Goal: Book appointment/travel/reservation

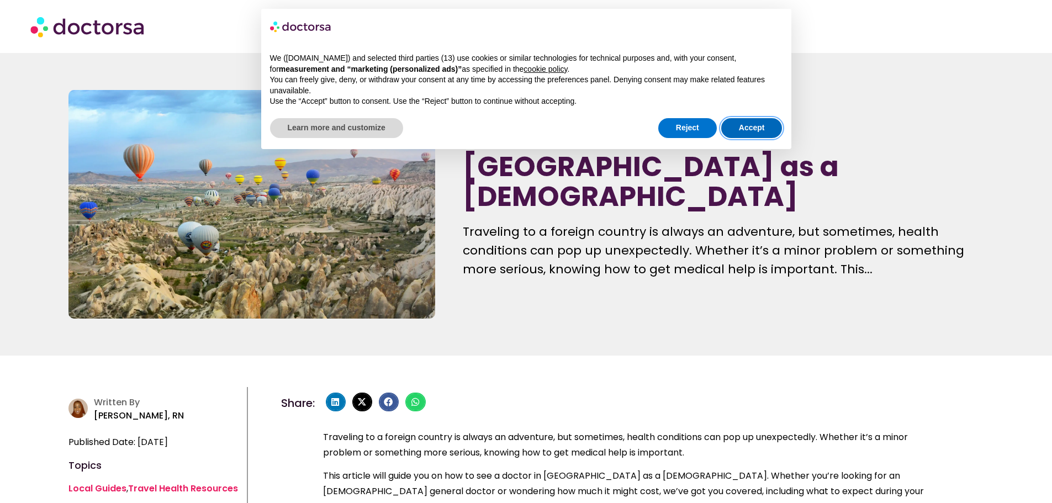
click at [742, 125] on button "Accept" at bounding box center [751, 128] width 61 height 20
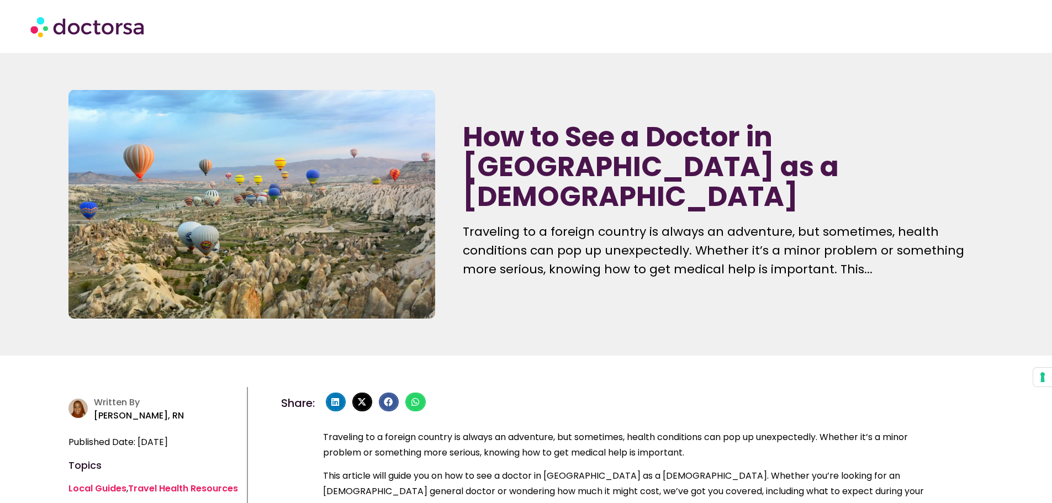
click at [747, 123] on div "How to See a Doctor in Turkey as a Foreigner Traveling to a foreign country is …" at bounding box center [722, 205] width 531 height 240
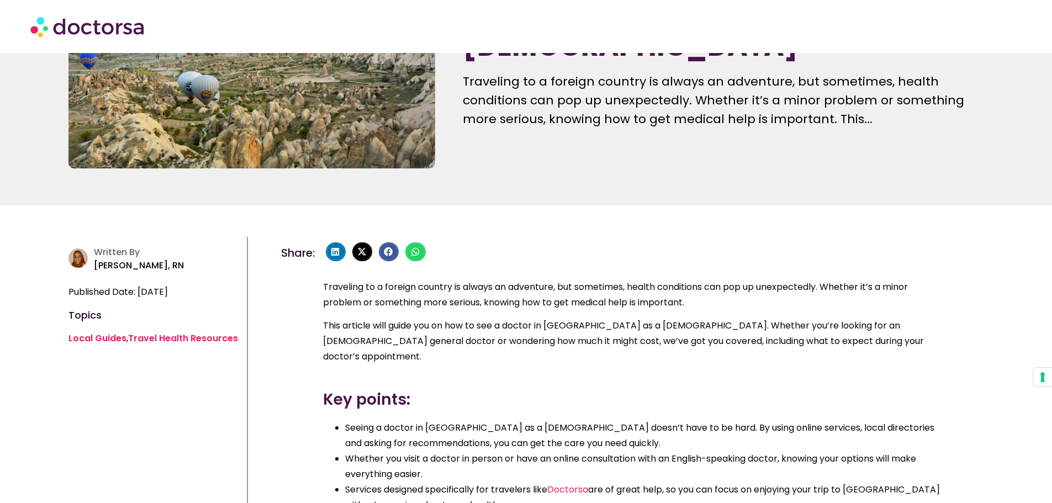
scroll to position [166, 0]
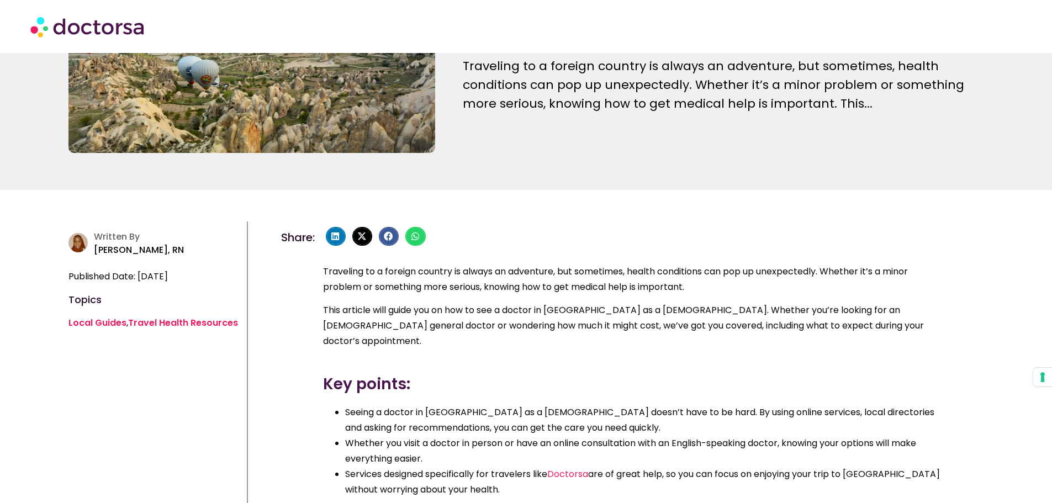
click at [872, 71] on p "Traveling to a foreign country is always an adventure, but sometimes, health co…" at bounding box center [723, 85] width 520 height 56
click at [867, 86] on p "Traveling to a foreign country is always an adventure, but sometimes, health co…" at bounding box center [723, 85] width 520 height 56
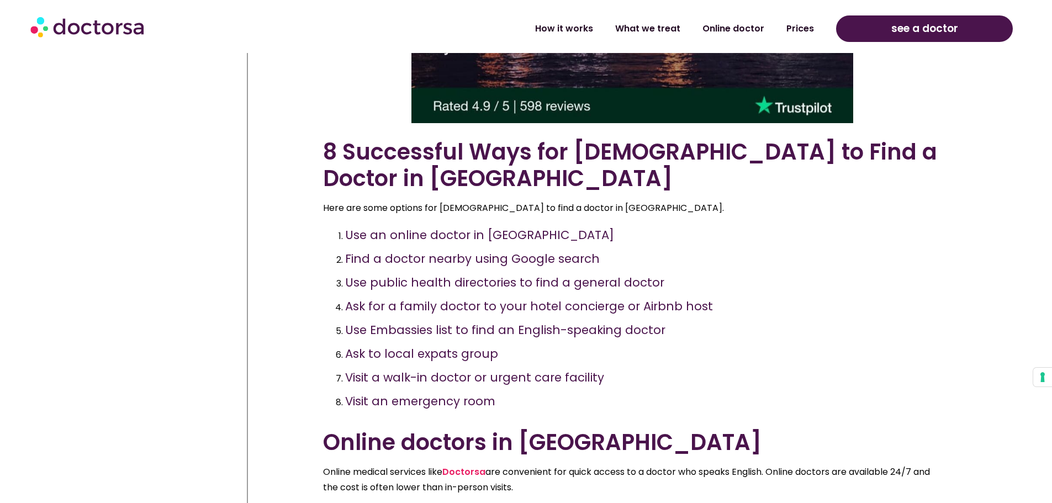
scroll to position [994, 0]
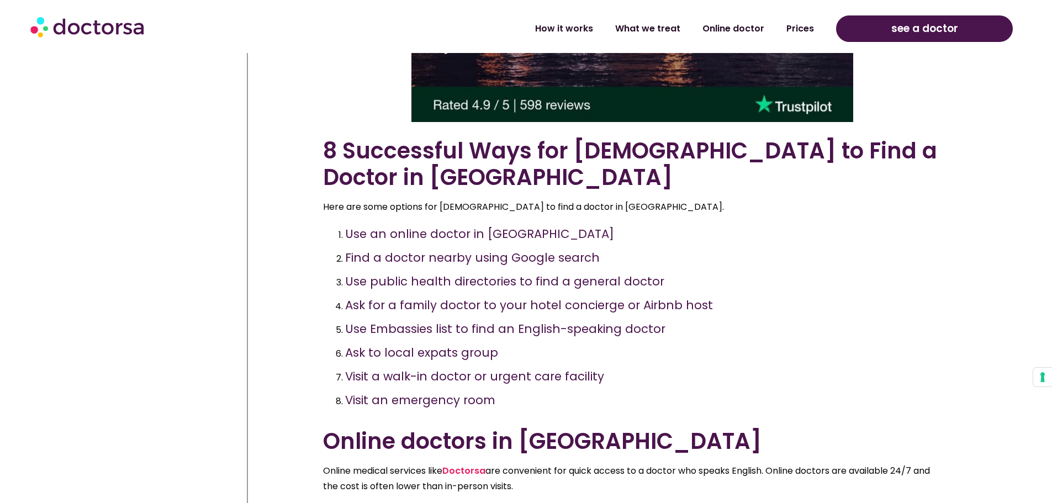
click at [398, 246] on li "Find a doctor nearby using Google search" at bounding box center [643, 258] width 597 height 24
click at [389, 226] on h3 "Use an online doctor in Turkey" at bounding box center [479, 234] width 269 height 16
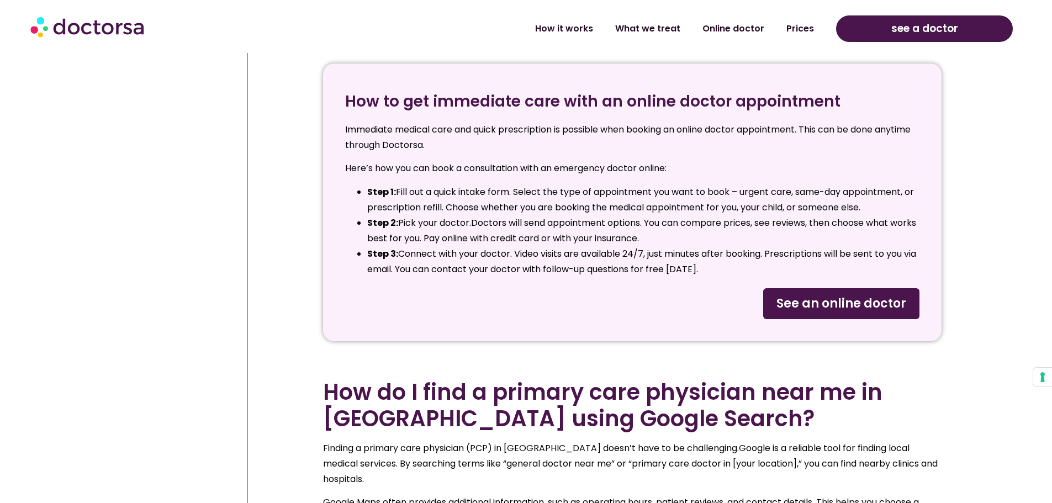
scroll to position [2320, 0]
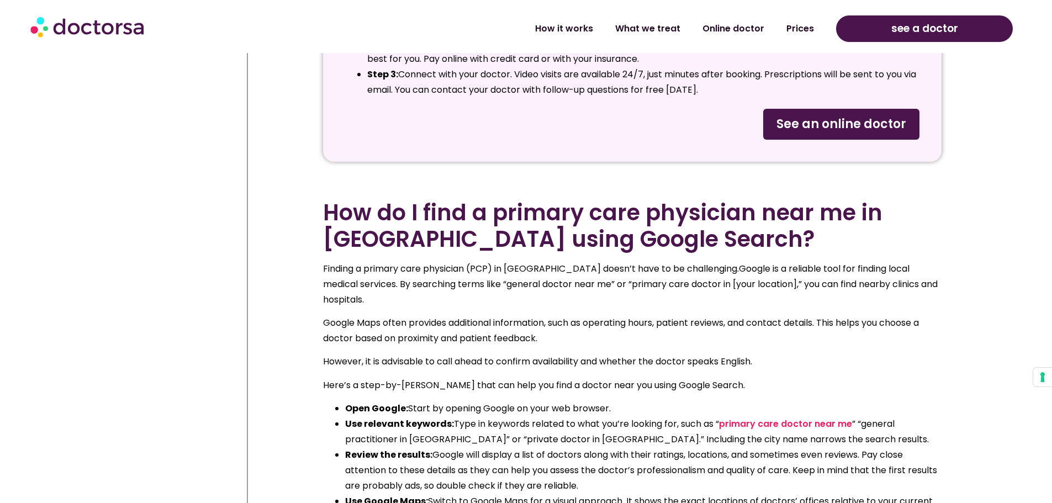
click at [858, 123] on span "See an online doctor" at bounding box center [842, 124] width 130 height 18
drag, startPoint x: 147, startPoint y: 29, endPoint x: 66, endPoint y: 28, distance: 81.2
click at [66, 28] on div at bounding box center [148, 26] width 236 height 33
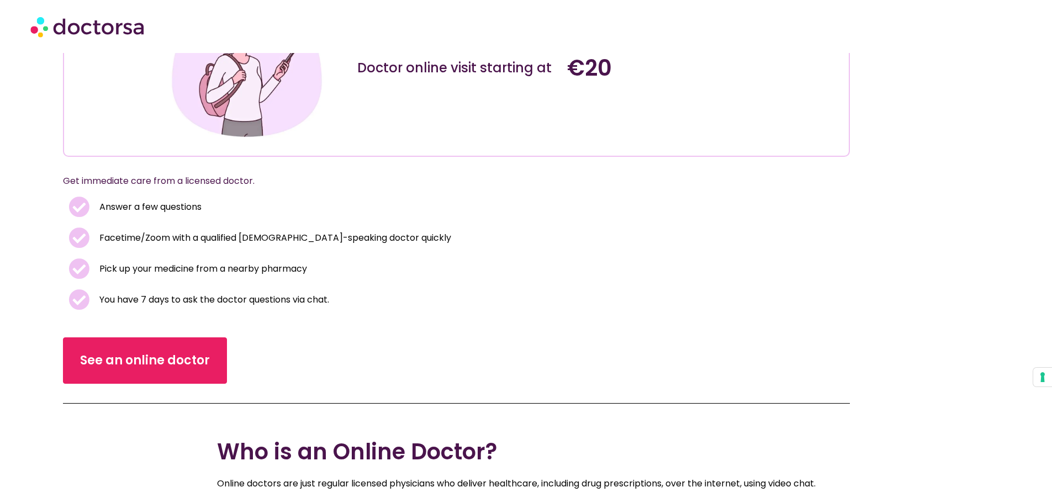
scroll to position [166, 0]
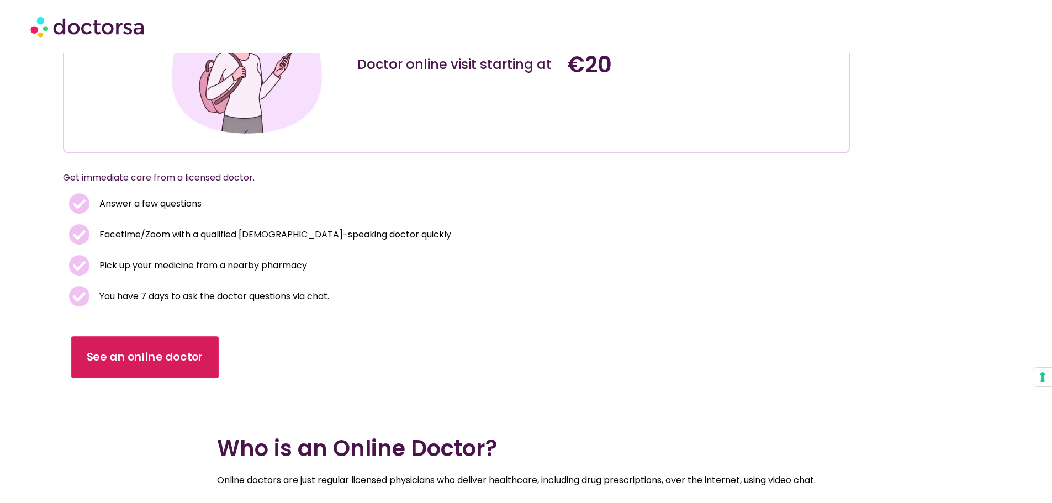
click at [133, 360] on span "See an online doctor" at bounding box center [145, 358] width 117 height 16
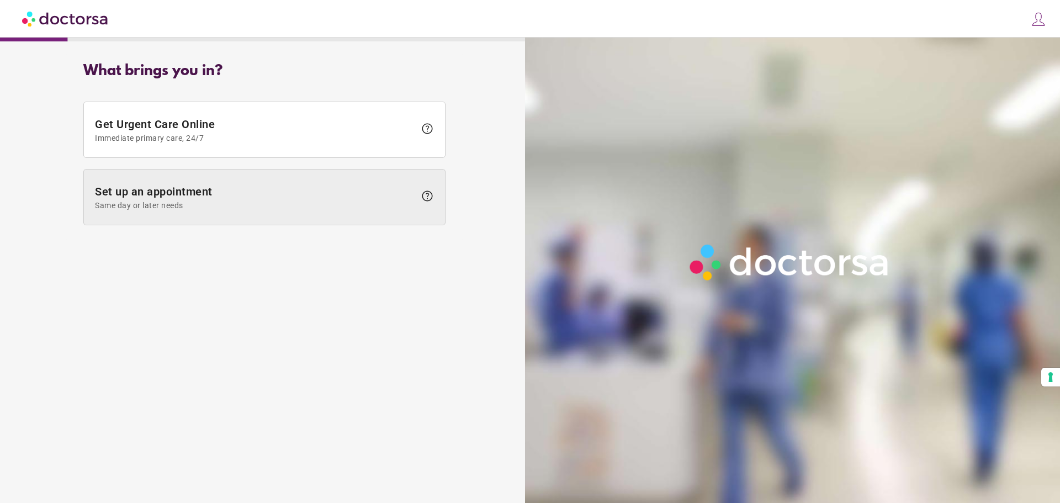
click at [230, 200] on span "Set up an appointment Same day or later needs" at bounding box center [255, 197] width 320 height 25
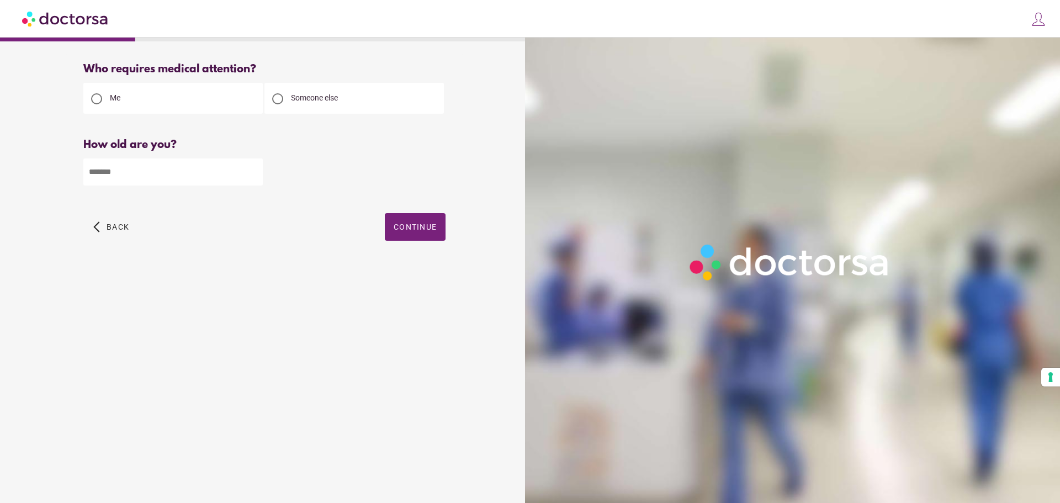
click at [279, 101] on div at bounding box center [277, 98] width 11 height 11
click at [151, 173] on input "number" at bounding box center [173, 172] width 180 height 27
type input "*"
click at [152, 231] on div "arrow_back_ios Back Continue" at bounding box center [264, 235] width 362 height 44
click at [406, 230] on span "Continue" at bounding box center [415, 227] width 43 height 9
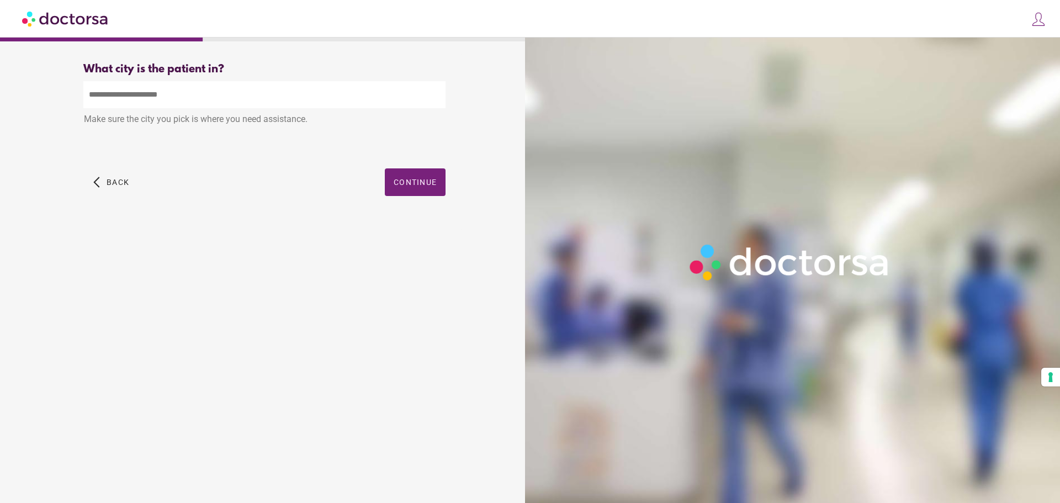
click at [157, 93] on input "text" at bounding box center [264, 94] width 362 height 27
click at [123, 124] on div "[GEOGRAPHIC_DATA] , [US_STATE]" at bounding box center [264, 120] width 361 height 22
click at [421, 194] on div at bounding box center [530, 251] width 1060 height 503
click at [421, 184] on span "Continue" at bounding box center [415, 182] width 43 height 9
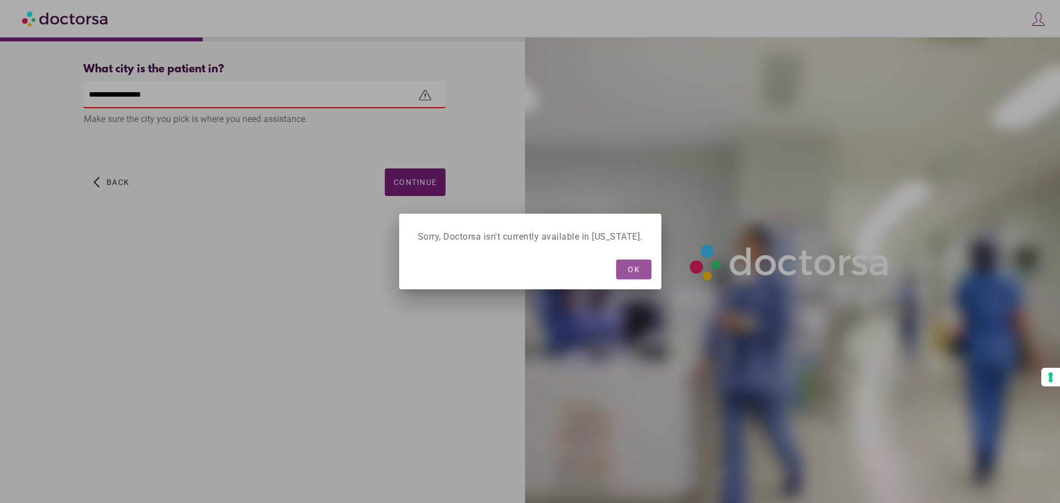
click at [493, 188] on div at bounding box center [530, 251] width 1060 height 503
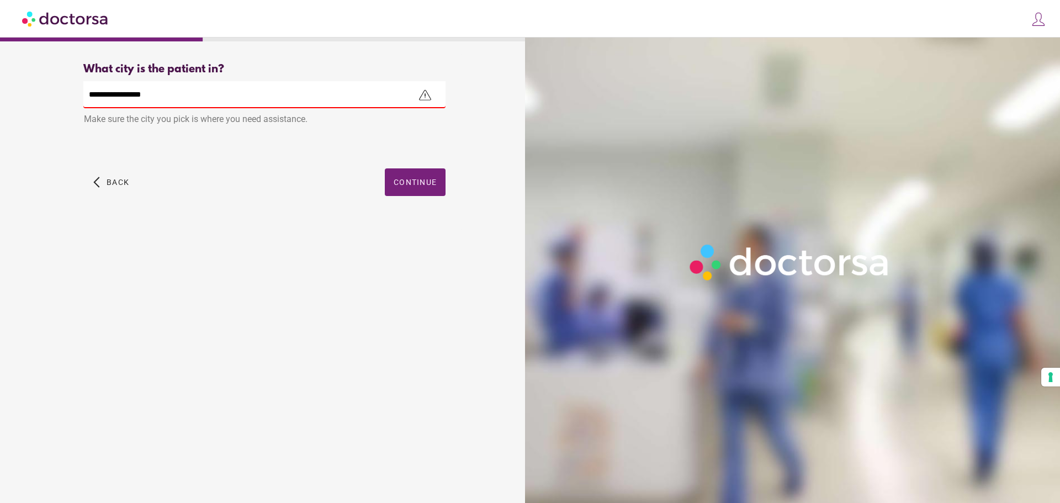
drag, startPoint x: 88, startPoint y: 96, endPoint x: 56, endPoint y: 90, distance: 32.5
click at [56, 90] on div "**********" at bounding box center [265, 142] width 518 height 176
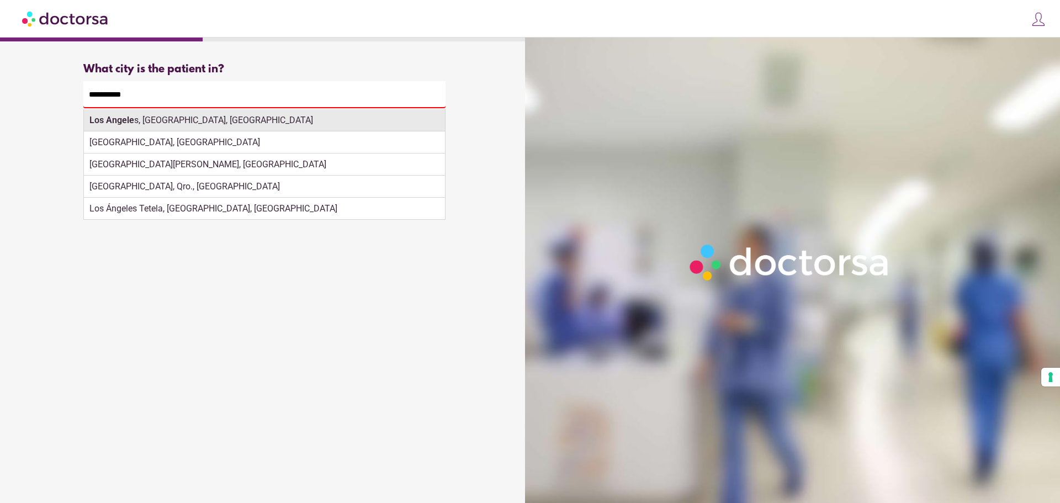
click at [149, 126] on div "Los Angele s, CA, USA" at bounding box center [264, 120] width 361 height 22
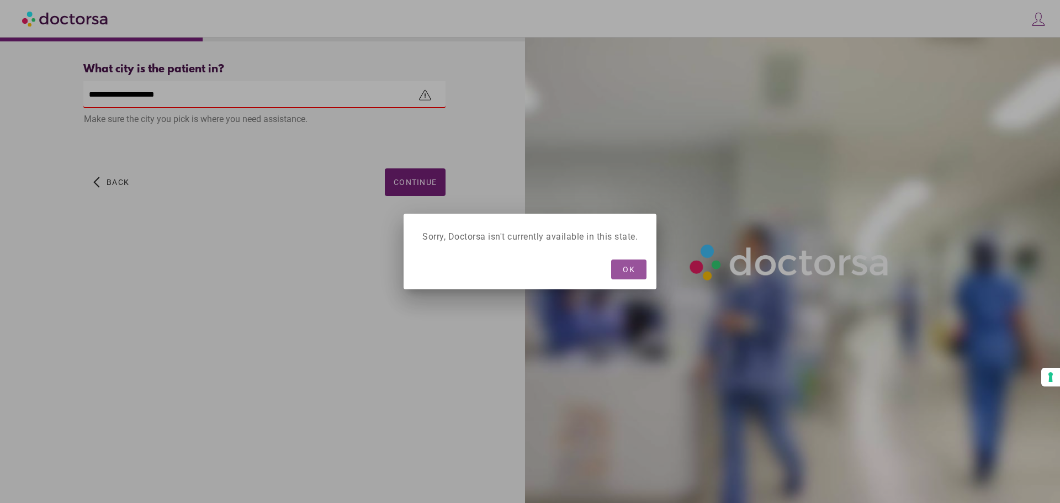
click at [630, 275] on span "button" at bounding box center [628, 270] width 35 height 20
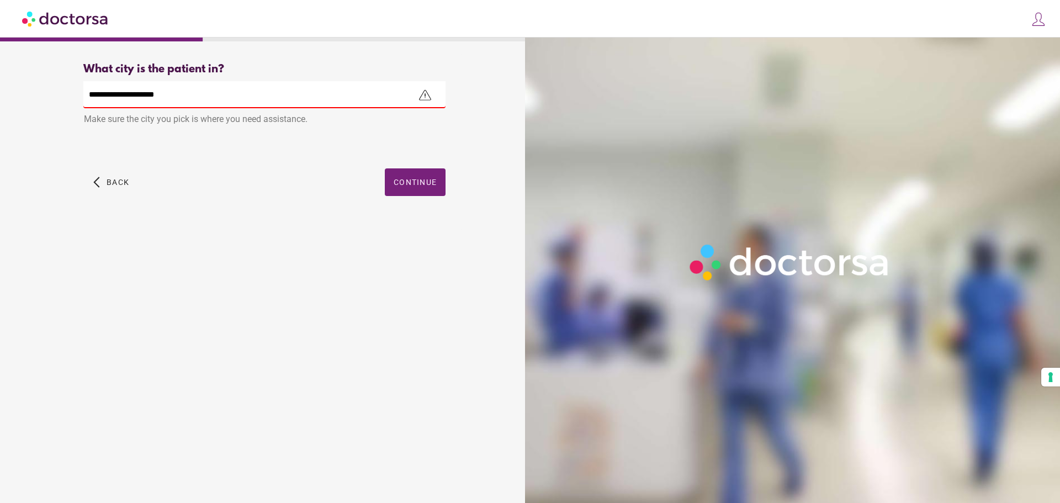
drag, startPoint x: 176, startPoint y: 96, endPoint x: 71, endPoint y: 82, distance: 106.3
click at [71, 82] on div "**********" at bounding box center [265, 142] width 398 height 176
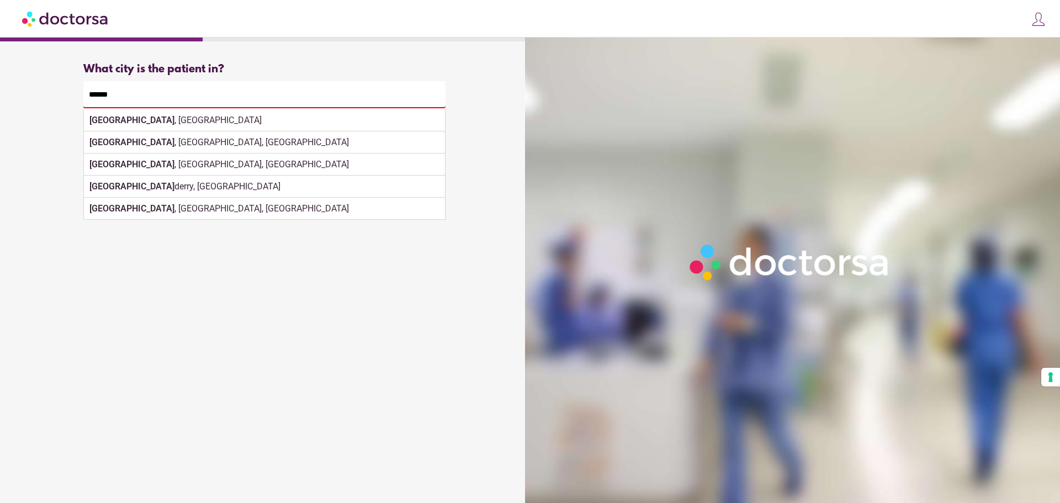
click at [98, 125] on strong "London" at bounding box center [131, 120] width 85 height 10
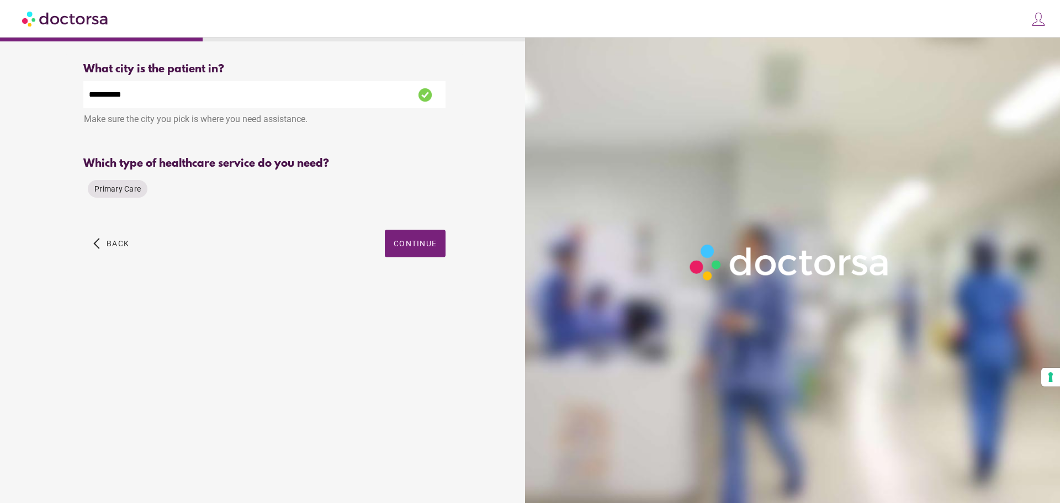
drag, startPoint x: 174, startPoint y: 91, endPoint x: 82, endPoint y: 92, distance: 92.3
click at [82, 92] on div "**********" at bounding box center [265, 172] width 398 height 237
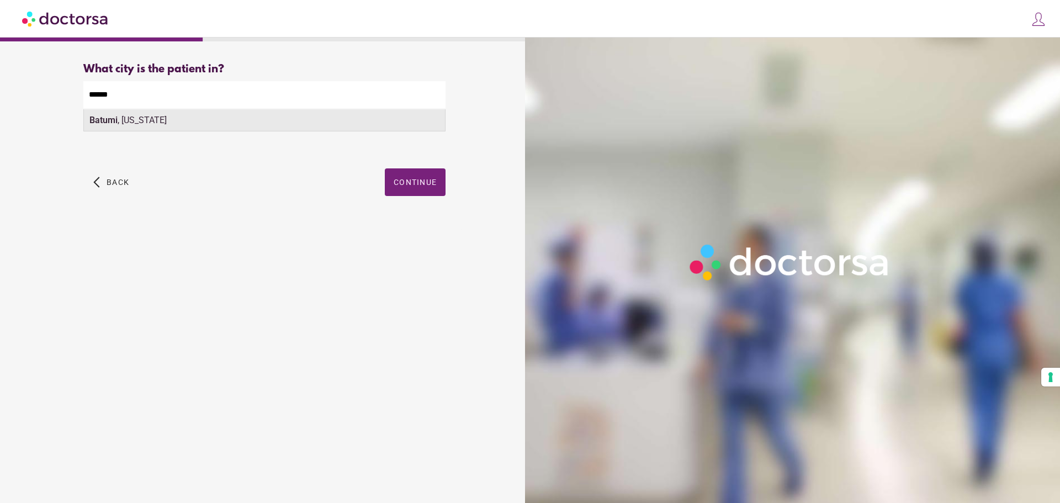
click at [120, 124] on div "Batumi , Georgia" at bounding box center [264, 120] width 361 height 22
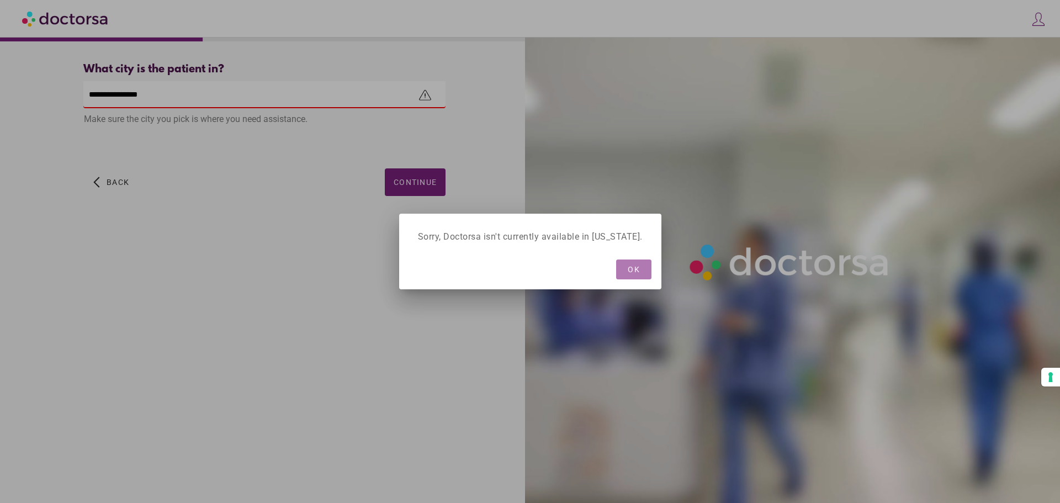
click at [629, 278] on span "button" at bounding box center [633, 270] width 35 height 20
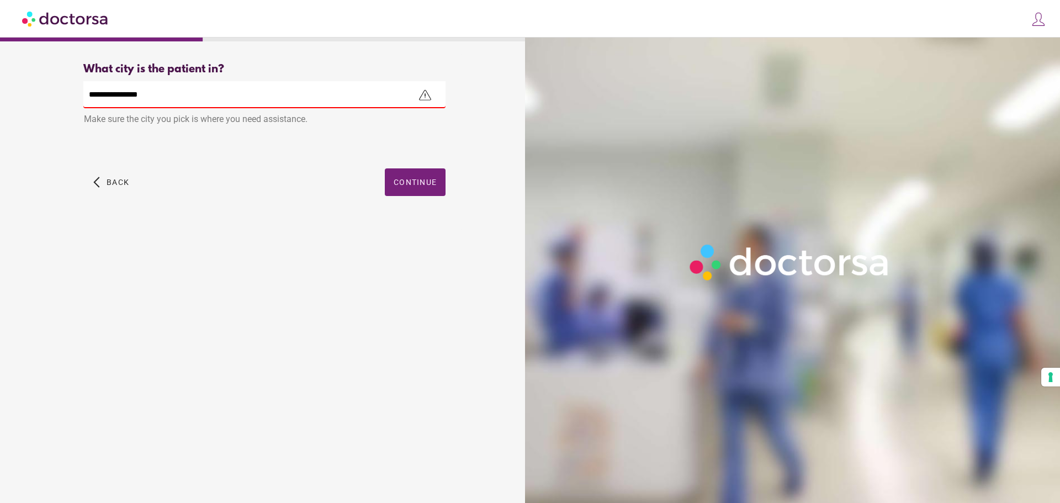
drag, startPoint x: 181, startPoint y: 93, endPoint x: 31, endPoint y: 88, distance: 150.3
click at [31, 88] on div "**********" at bounding box center [265, 142] width 518 height 176
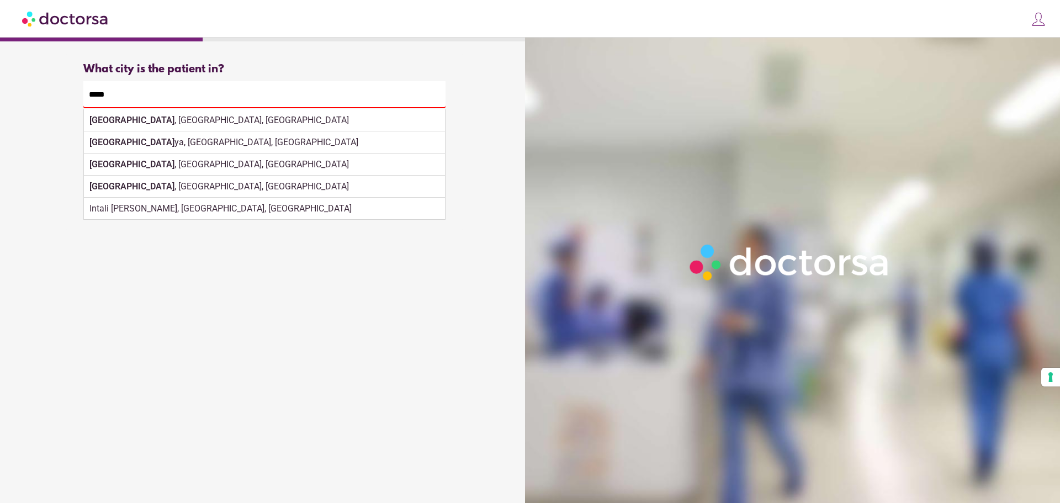
drag, startPoint x: 168, startPoint y: 96, endPoint x: 79, endPoint y: 98, distance: 89.5
click at [79, 98] on div "What city are you in? What city is the patient in? ***** Itali , Gujarat, India…" at bounding box center [265, 142] width 398 height 176
click at [112, 120] on strong "Rome" at bounding box center [131, 120] width 85 height 10
type input "**********"
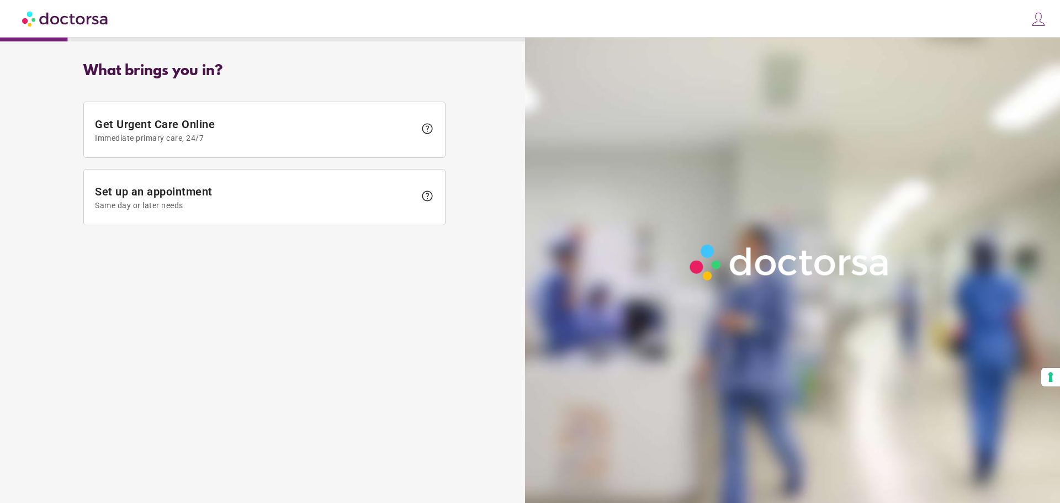
click at [241, 200] on span "Set up an appointment Same day or later needs" at bounding box center [255, 197] width 320 height 25
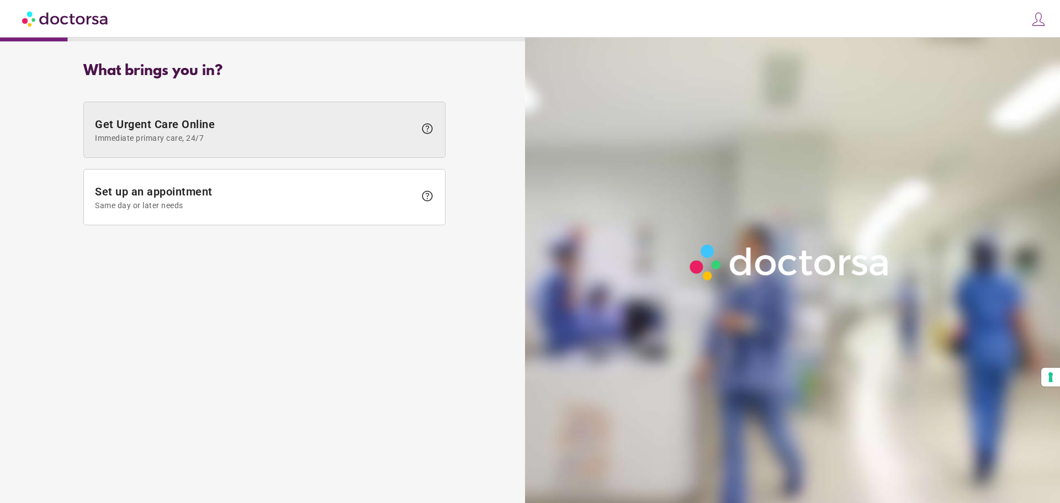
click at [333, 134] on span "Immediate primary care, 24/7" at bounding box center [255, 138] width 320 height 9
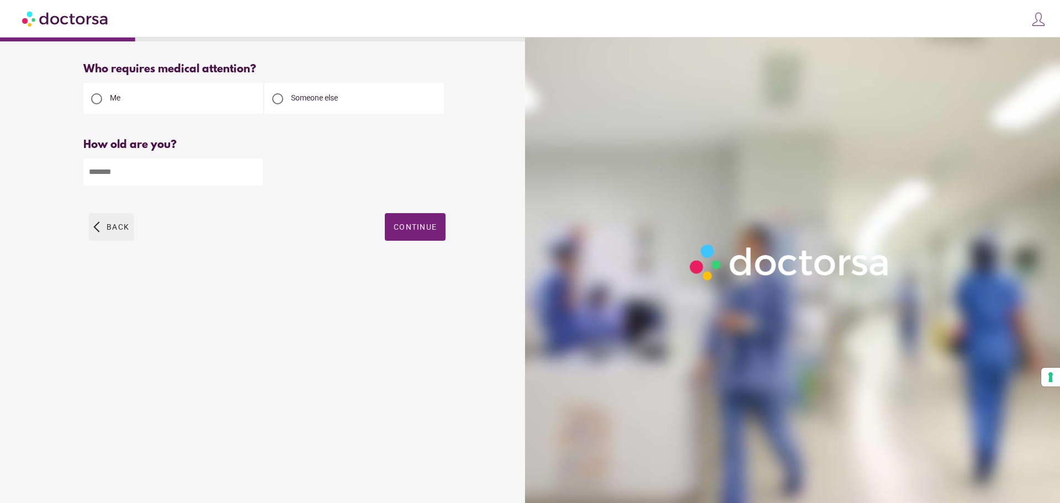
click at [106, 235] on span "button" at bounding box center [111, 227] width 45 height 28
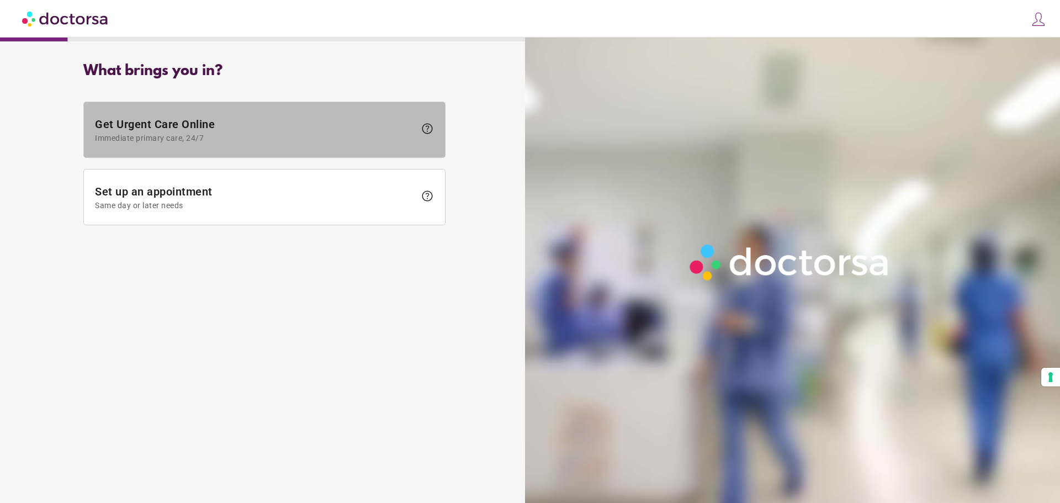
click at [230, 126] on span "Get Urgent Care Online Immediate primary care, 24/7" at bounding box center [255, 130] width 320 height 25
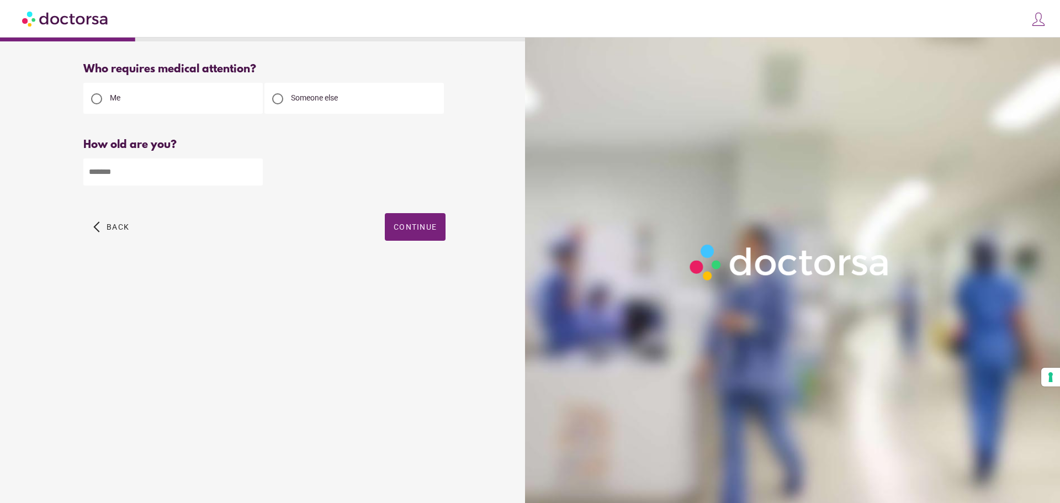
click at [297, 98] on span "Someone else" at bounding box center [314, 97] width 47 height 9
click at [157, 174] on input "number" at bounding box center [173, 172] width 180 height 27
type input "*"
click at [415, 229] on span "Continue" at bounding box center [415, 227] width 43 height 9
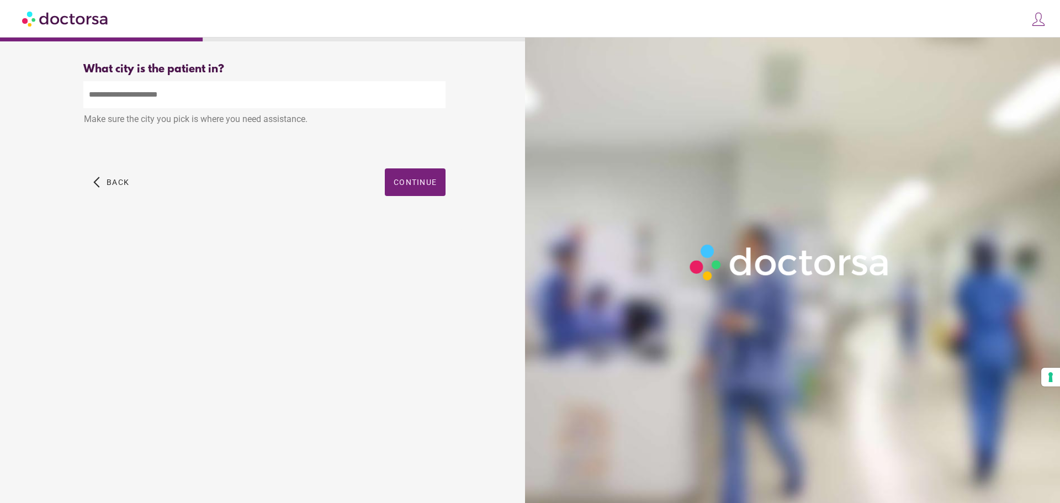
click at [151, 93] on input "text" at bounding box center [264, 94] width 362 height 27
click at [151, 124] on div "[GEOGRAPHIC_DATA] , [US_STATE]" at bounding box center [264, 120] width 361 height 22
type input "**********"
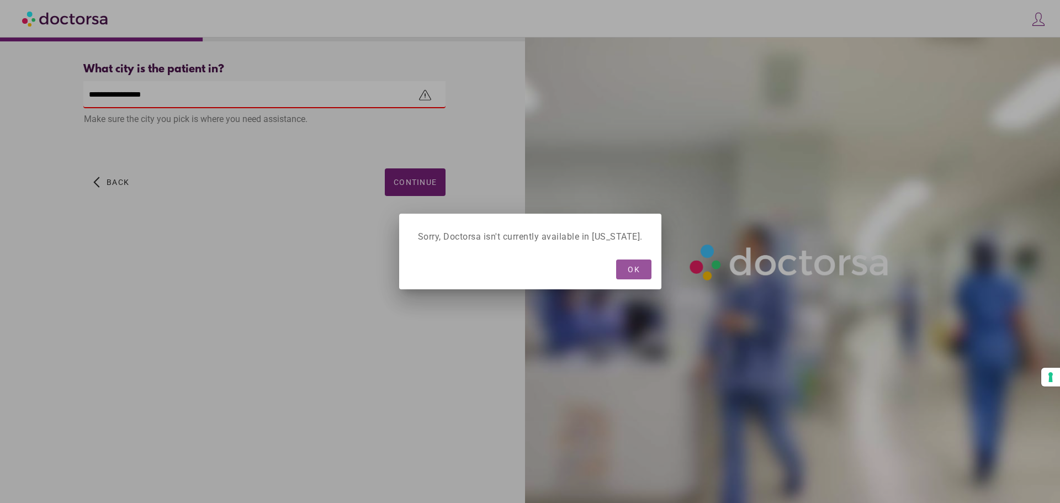
click at [430, 188] on div at bounding box center [530, 251] width 1060 height 503
